Goal: Information Seeking & Learning: Compare options

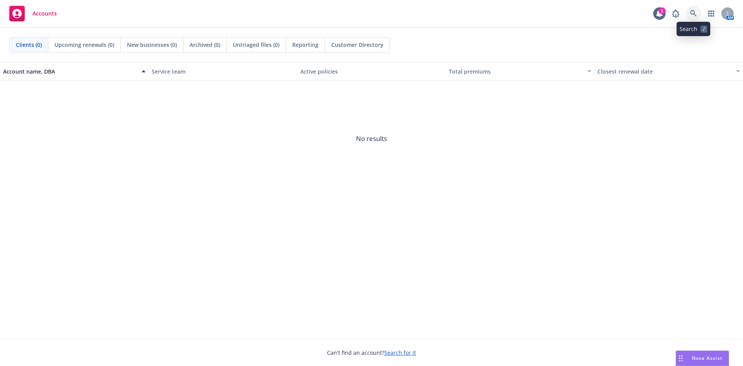
click at [693, 9] on link at bounding box center [693, 13] width 15 height 15
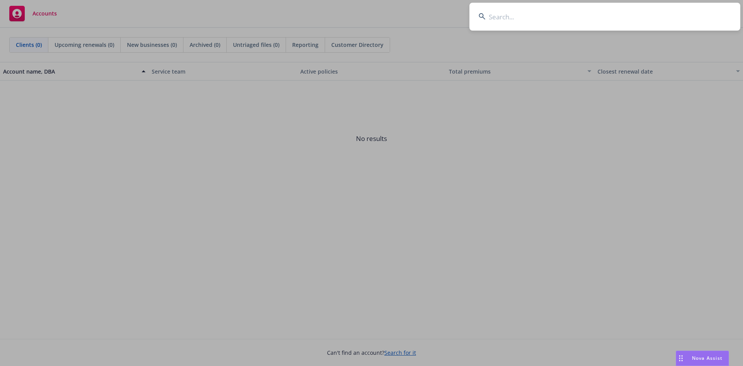
click at [546, 25] on input at bounding box center [605, 17] width 271 height 28
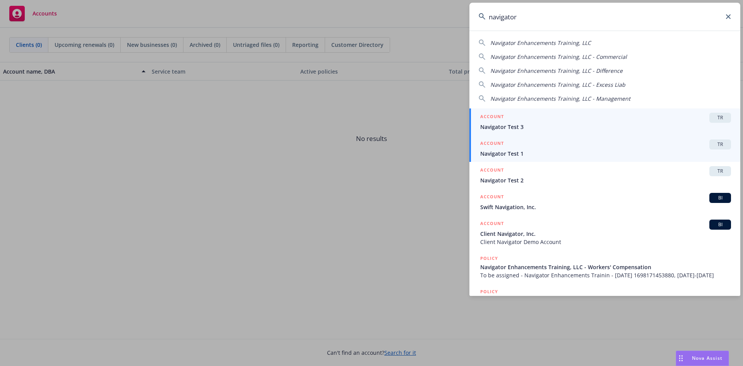
type input "navigator"
click at [713, 143] on span "TR" at bounding box center [720, 144] width 15 height 7
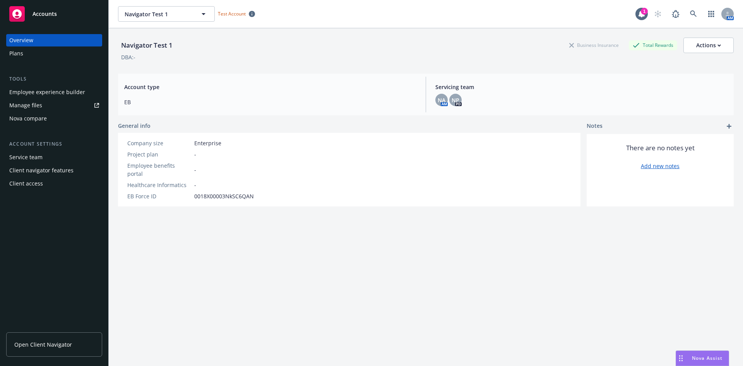
click at [33, 118] on div "Nova compare" at bounding box center [28, 118] width 38 height 12
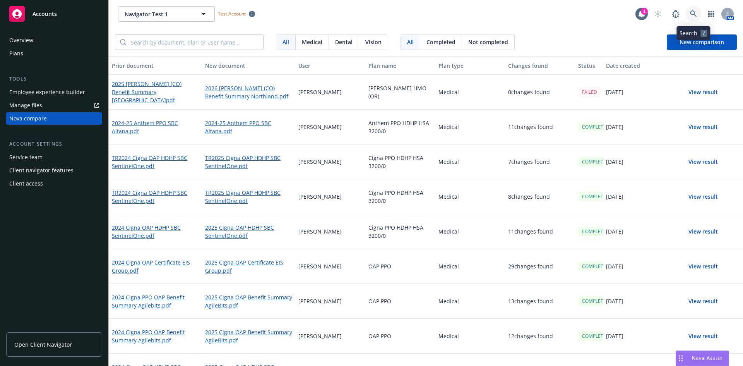
click at [694, 13] on icon at bounding box center [693, 13] width 7 height 7
click at [225, 233] on link "2025 Cigna OAP HDHP SBC SentinelOne.pdf" at bounding box center [248, 232] width 87 height 18
click at [676, 45] on button "New comparison" at bounding box center [702, 41] width 70 height 15
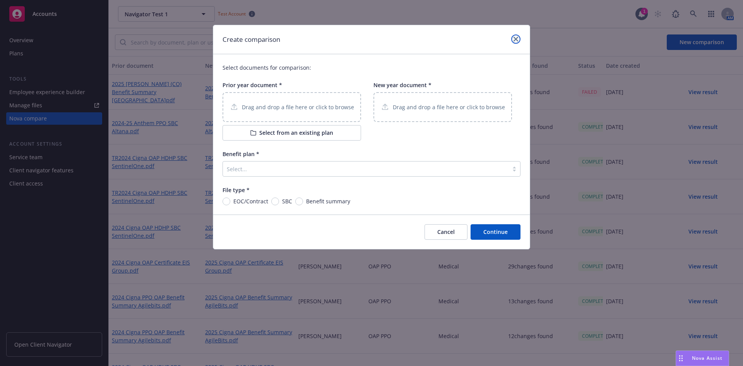
click at [517, 41] on link "close" at bounding box center [515, 38] width 9 height 9
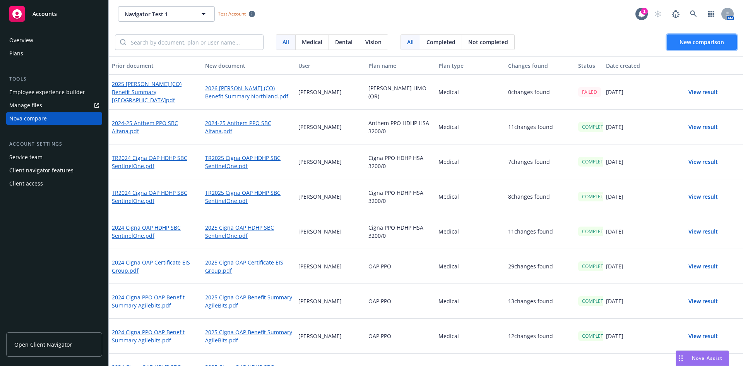
click at [698, 39] on span "New comparison" at bounding box center [702, 41] width 45 height 7
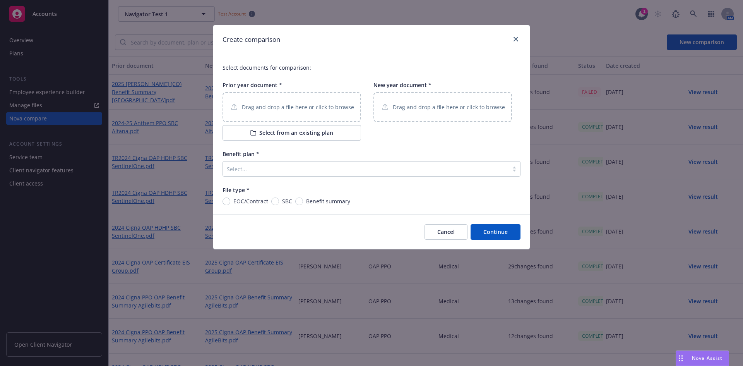
click at [322, 110] on p "Drag and drop a file here or click to browse" at bounding box center [298, 107] width 112 height 8
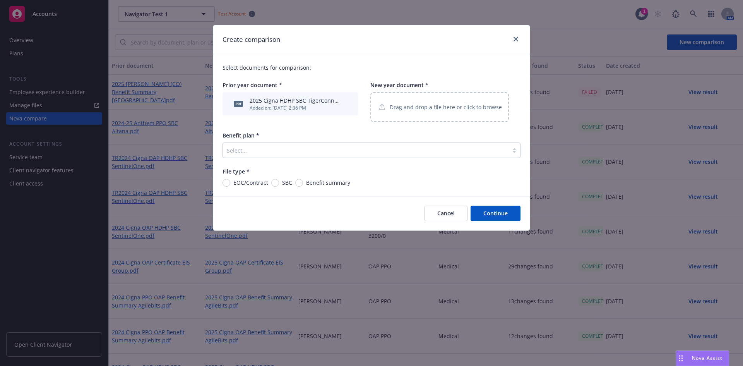
click at [394, 110] on p "Drag and drop a file here or click to browse" at bounding box center [446, 107] width 112 height 8
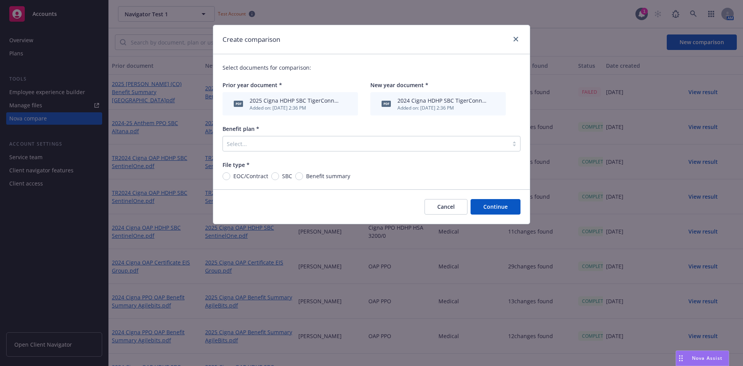
click at [246, 154] on div "Select documents for comparison: Prior year document * pdf 2025 Cigna HDHP SBC …" at bounding box center [371, 121] width 317 height 135
drag, startPoint x: 235, startPoint y: 143, endPoint x: 240, endPoint y: 147, distance: 6.7
click at [240, 147] on div at bounding box center [366, 143] width 278 height 9
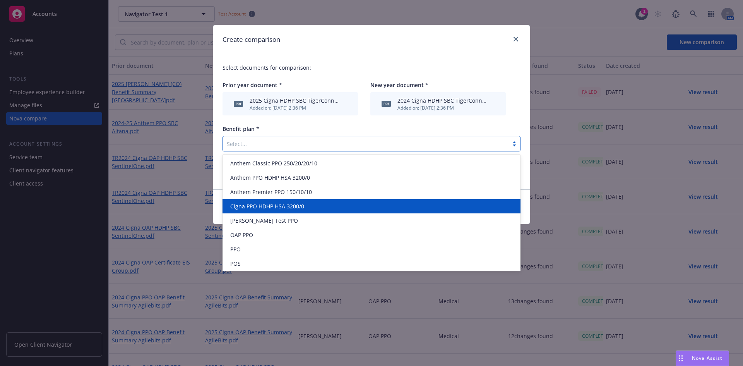
click at [251, 208] on span "Cigna PPO HDHP HSA 3200/0" at bounding box center [267, 206] width 74 height 8
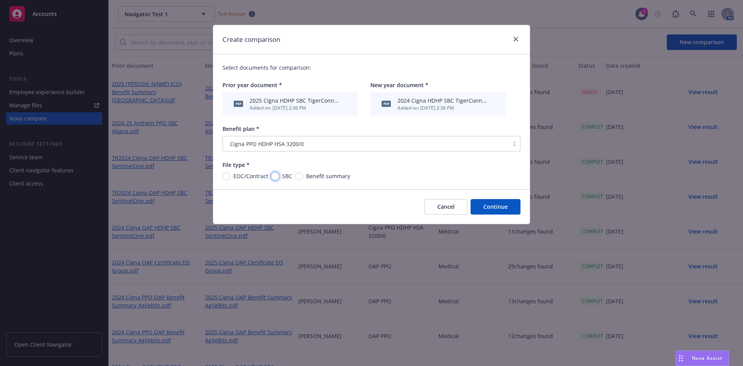
click at [273, 178] on input "SBC" at bounding box center [275, 176] width 8 height 8
radio input "true"
click at [502, 207] on button "Continue" at bounding box center [496, 206] width 50 height 15
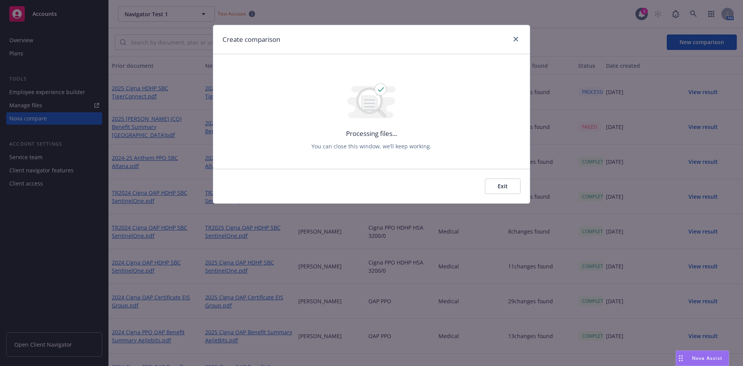
click at [504, 186] on button "Exit" at bounding box center [503, 185] width 36 height 15
